Goal: Task Accomplishment & Management: Manage account settings

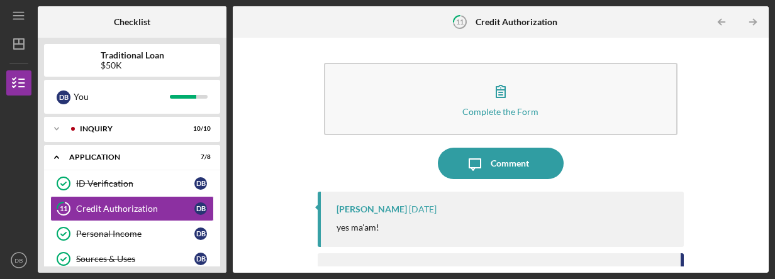
scroll to position [43, 0]
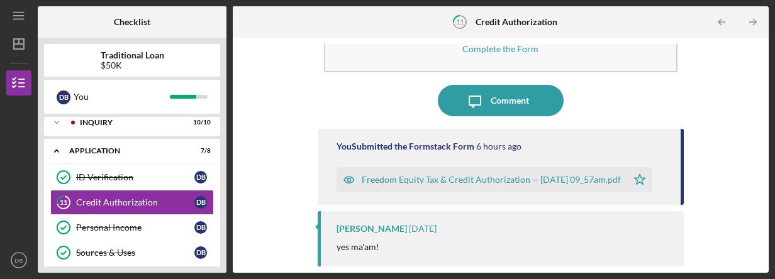
scroll to position [232, 0]
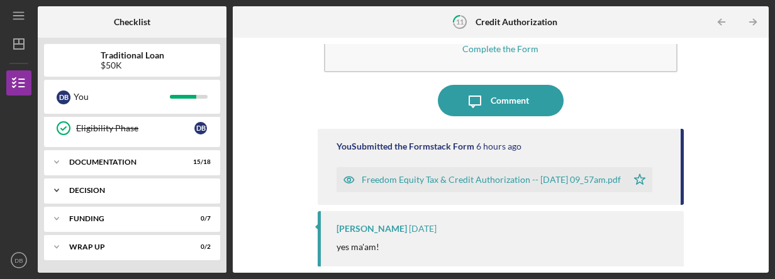
click at [117, 189] on div "Decision" at bounding box center [136, 191] width 135 height 8
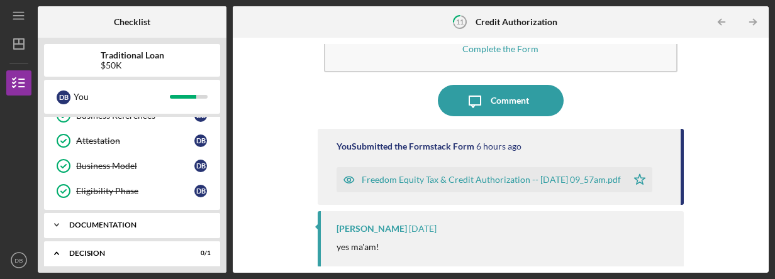
click at [110, 221] on div "Icon/Expander Documentation 15 / 18" at bounding box center [132, 225] width 176 height 25
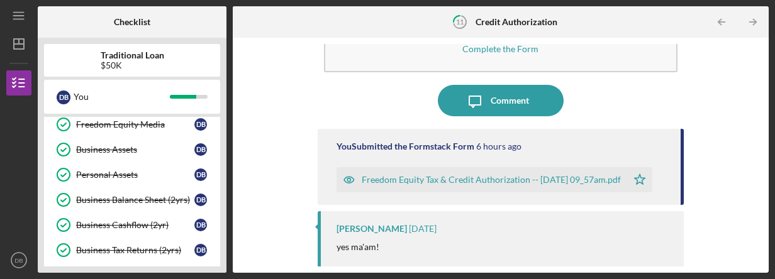
scroll to position [0, 0]
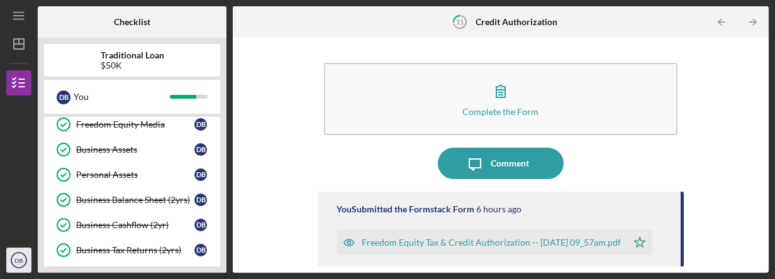
click at [14, 263] on icon "DB" at bounding box center [18, 260] width 25 height 31
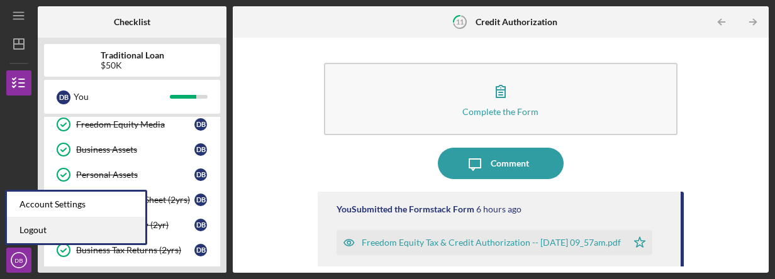
click at [30, 227] on link "Logout" at bounding box center [76, 231] width 138 height 26
